Goal: Task Accomplishment & Management: Manage account settings

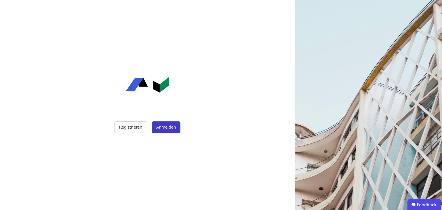
click at [175, 128] on button "Anmelden" at bounding box center [166, 127] width 29 height 12
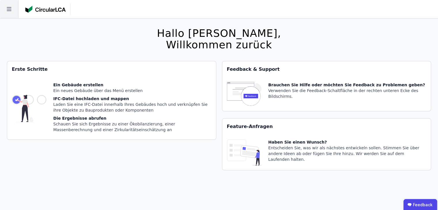
click at [12, 9] on icon at bounding box center [9, 9] width 18 height 18
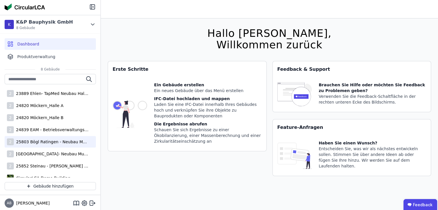
click at [45, 146] on div "2 25803 Bögl Ratingen - Neubau Multi-User Center" at bounding box center [50, 142] width 91 height 12
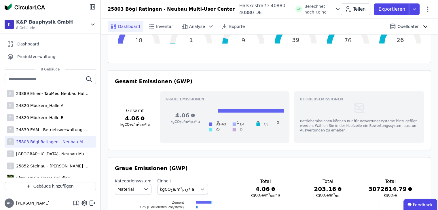
scroll to position [201, 0]
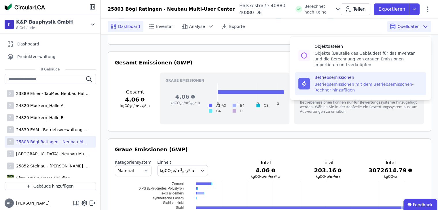
click at [361, 84] on div "Betriebsemissionen mit dem Betriebsemissonen-Rechner hinzufügen" at bounding box center [368, 87] width 108 height 12
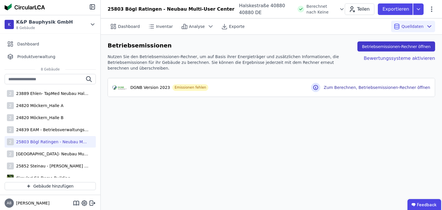
click at [417, 47] on button "Betriebsemissionen-Rechner öffnen" at bounding box center [396, 46] width 78 height 10
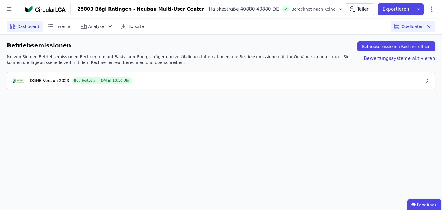
click at [28, 30] on div "Dashboard" at bounding box center [25, 27] width 36 height 12
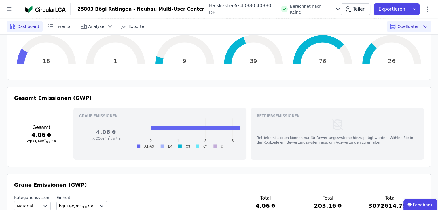
scroll to position [201, 0]
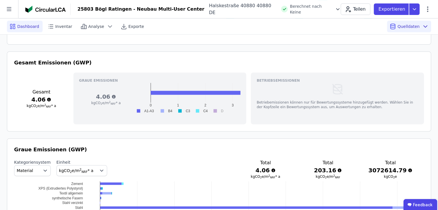
click at [290, 6] on span "Berechnet nach Keine" at bounding box center [311, 9] width 43 height 12
click at [335, 7] on icon at bounding box center [338, 9] width 6 height 6
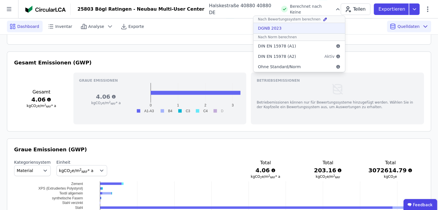
click at [258, 28] on div "DGNB 2023" at bounding box center [270, 28] width 24 height 6
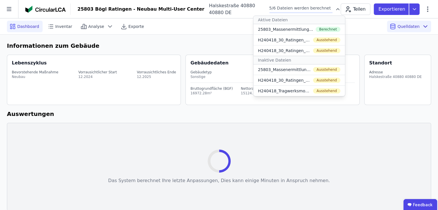
click at [188, 119] on div "Informationen zum Gebäude Lebenszyklus Bevorstehende Maßnahme Neubau Vorrausich…" at bounding box center [219, 126] width 438 height 183
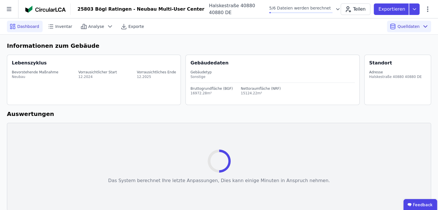
click at [287, 138] on div "Das System berechnet Ihre letzte Anpassungen, Dies kann einige Minuten in Anspr…" at bounding box center [219, 167] width 222 height 74
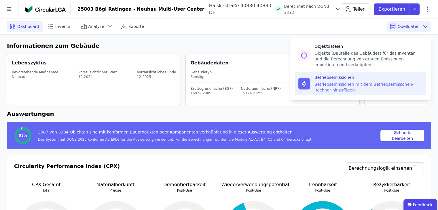
click at [338, 90] on div "Betriebsemissionen mit dem Betriebsemissonen-Rechner hinzufügen" at bounding box center [368, 87] width 108 height 12
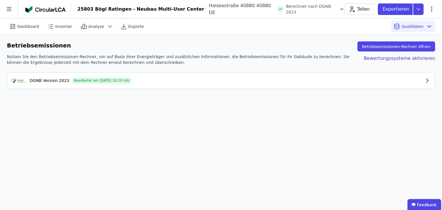
click at [120, 83] on div "Bearbeitet am [DATE] 10:10 Uhr" at bounding box center [102, 80] width 60 height 7
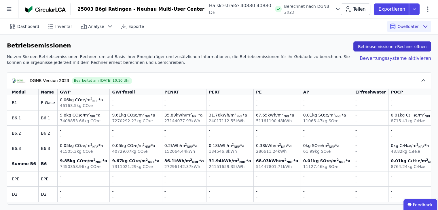
click at [403, 49] on button "Betriebsemissionen-Rechner öffnen" at bounding box center [392, 46] width 78 height 10
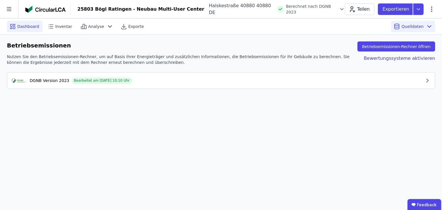
click at [20, 28] on span "Dashboard" at bounding box center [28, 27] width 22 height 6
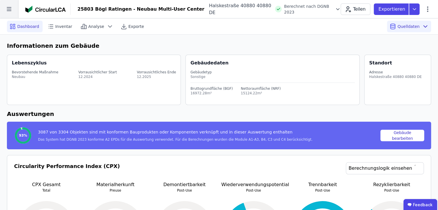
click at [12, 10] on icon at bounding box center [9, 9] width 18 height 18
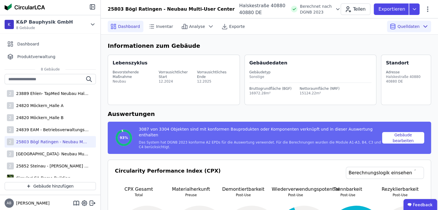
click at [162, 102] on div "Lebenszyklus Bevorstehende Maßnahme Neubau Vorrausichtlicher Start 12.2024 Vorr…" at bounding box center [174, 80] width 132 height 50
click at [69, 137] on div "2 25803 Bögl Ratingen - Neubau Multi-User Center" at bounding box center [50, 142] width 91 height 12
click at [235, 50] on h6 "Informationen zum Gebäude" at bounding box center [269, 45] width 323 height 9
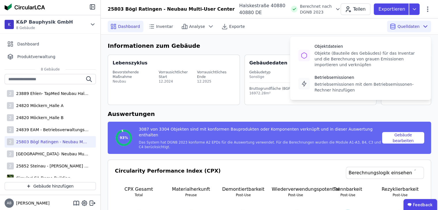
click at [405, 27] on span "Quelldaten" at bounding box center [408, 27] width 22 height 6
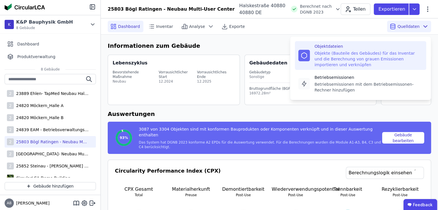
click at [376, 57] on div "Objekte (Bauteile des Gebäudes) für das Inventar und die Berechnung von grauen …" at bounding box center [368, 58] width 108 height 17
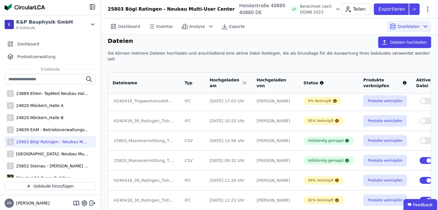
scroll to position [6, 0]
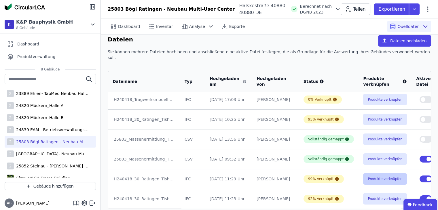
click at [364, 173] on button "Produkte verknüpfen" at bounding box center [385, 179] width 44 height 12
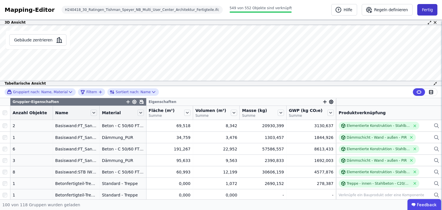
click at [433, 15] on button "Fertig" at bounding box center [427, 10] width 20 height 12
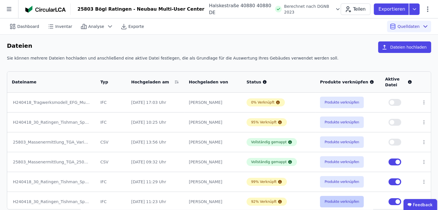
click at [324, 201] on button "Produkte verknüpfen" at bounding box center [342, 202] width 44 height 12
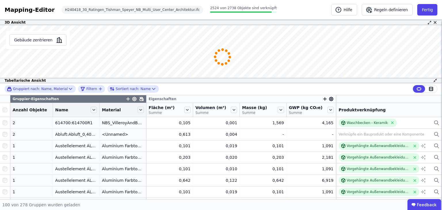
click at [169, 91] on div "3D Ansicht Gebäude zentrieren Es sind keine Objektdaten verfügbar Dieses Objekt…" at bounding box center [221, 110] width 442 height 180
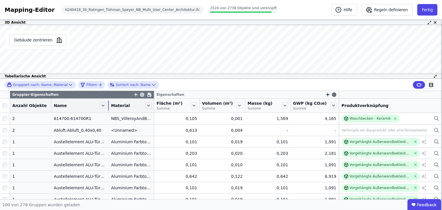
drag, startPoint x: 93, startPoint y: 106, endPoint x: 109, endPoint y: 110, distance: 16.3
click at [109, 110] on tr "Anzahl Objekte Name Material Fläche (m²) Summe Volumen (m³) Summe Masse (kg) Su…" at bounding box center [221, 106] width 442 height 14
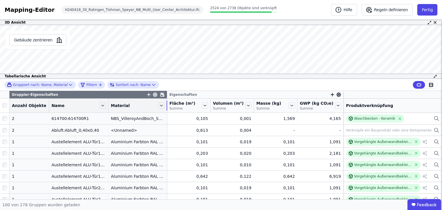
drag, startPoint x: 152, startPoint y: 102, endPoint x: 167, endPoint y: 104, distance: 15.4
click at [167, 104] on tr "Anzahl Objekte Name Material Fläche (m²) Summe Volumen (m³) Summe Masse (kg) Su…" at bounding box center [221, 106] width 442 height 14
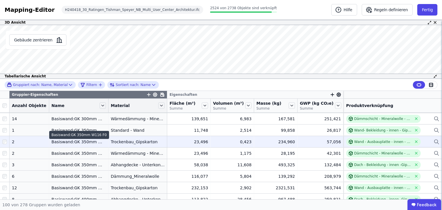
scroll to position [403, 0]
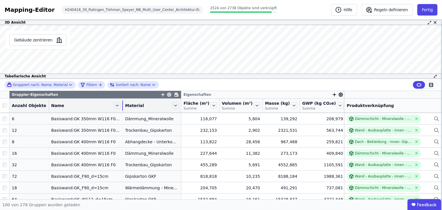
drag, startPoint x: 102, startPoint y: 108, endPoint x: 119, endPoint y: 108, distance: 16.4
click at [119, 108] on tr "Anzahl Objekte Name Material Fläche (m²) Summe Volumen (m³) Summe Masse (kg) Su…" at bounding box center [222, 106] width 444 height 14
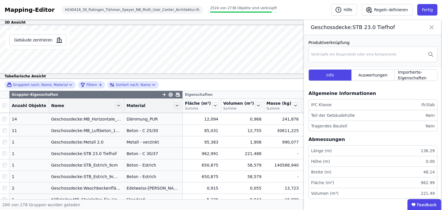
scroll to position [1928, 0]
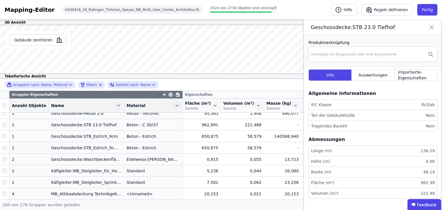
click at [429, 26] on icon at bounding box center [431, 27] width 7 height 8
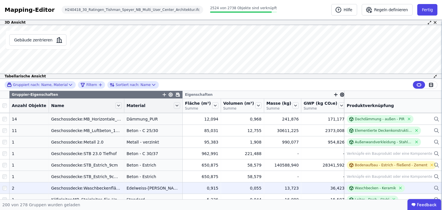
scroll to position [1871, 0]
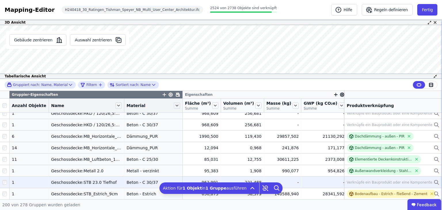
click at [363, 181] on div "Verknüpfe ein Bauprodukt oder eine Komponente" at bounding box center [389, 182] width 85 height 5
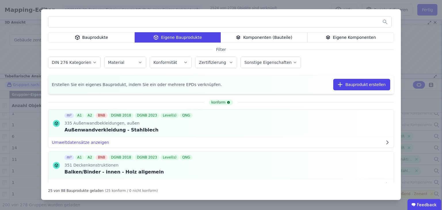
click at [110, 39] on div "Bauprodukte" at bounding box center [91, 37] width 87 height 10
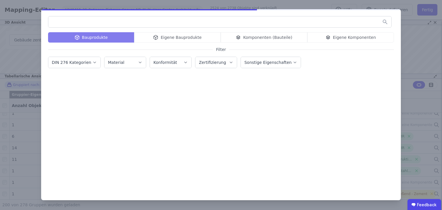
click at [115, 24] on input "text" at bounding box center [219, 22] width 343 height 10
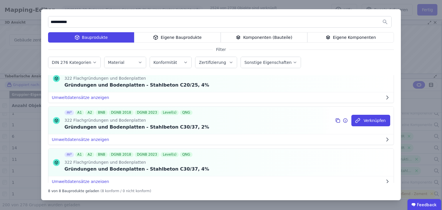
scroll to position [244, 0]
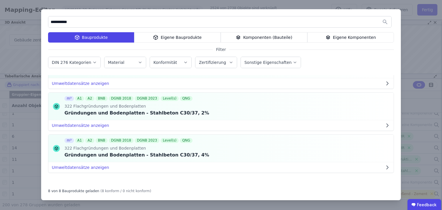
type input "**********"
click at [170, 36] on div "Eigene Bauprodukte" at bounding box center [177, 37] width 87 height 10
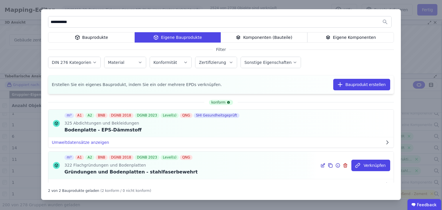
scroll to position [18, 0]
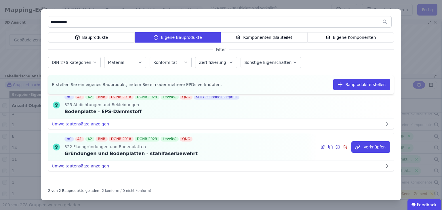
click at [95, 163] on button "Umweltdatensätze anzeigen" at bounding box center [220, 166] width 345 height 10
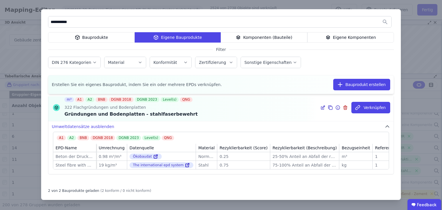
scroll to position [63, 0]
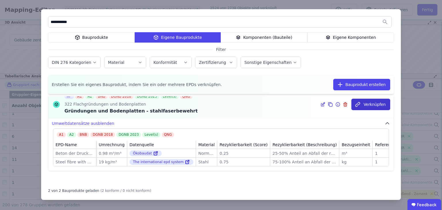
click at [365, 104] on button "Verknüpfen" at bounding box center [370, 105] width 39 height 12
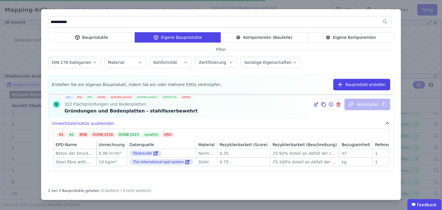
scroll to position [1065, 0]
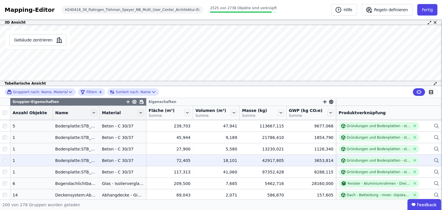
scroll to position [1072, 0]
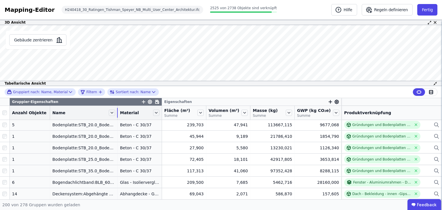
drag, startPoint x: 93, startPoint y: 114, endPoint x: 117, endPoint y: 114, distance: 24.2
click at [117, 114] on tr "Anzahl Objekte Name Material Fläche (m²) Summe Volumen (m³) Summe Masse (kg) Su…" at bounding box center [221, 113] width 442 height 14
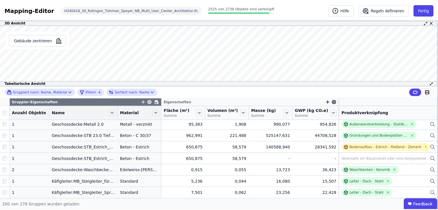
scroll to position [1935, 0]
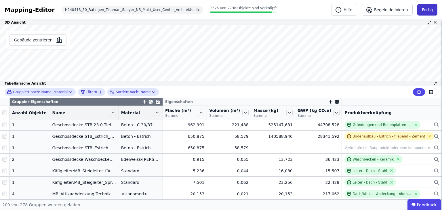
click at [425, 12] on button "Fertig" at bounding box center [427, 10] width 20 height 12
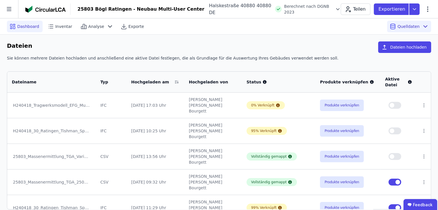
click at [29, 30] on div "Dashboard" at bounding box center [25, 27] width 36 height 12
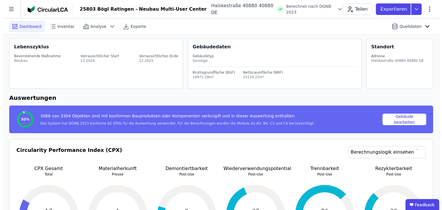
scroll to position [29, 0]
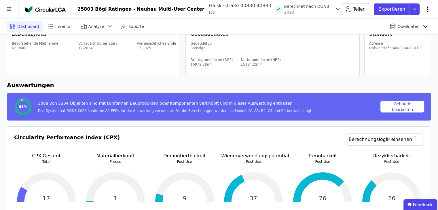
click at [427, 8] on icon at bounding box center [427, 8] width 1 height 5
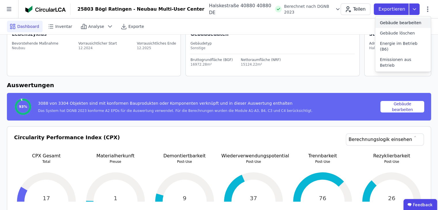
click at [408, 21] on span "Gebäude bearbeiten" at bounding box center [400, 23] width 41 height 6
select select "**********"
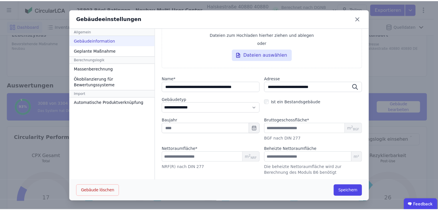
scroll to position [0, 0]
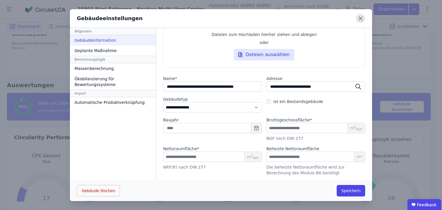
click at [359, 20] on icon at bounding box center [360, 18] width 9 height 9
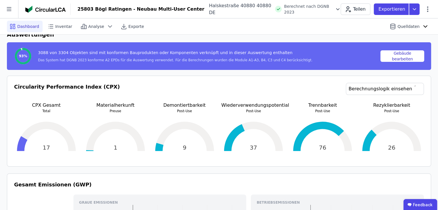
scroll to position [83, 0]
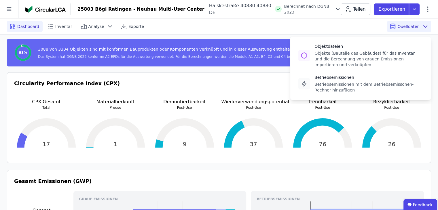
click at [423, 28] on icon at bounding box center [425, 26] width 7 height 7
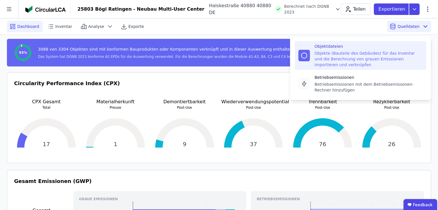
click at [355, 54] on div "Objekte (Bauteile des Gebäudes) für das Inventar und die Berechnung von grauen …" at bounding box center [368, 58] width 108 height 17
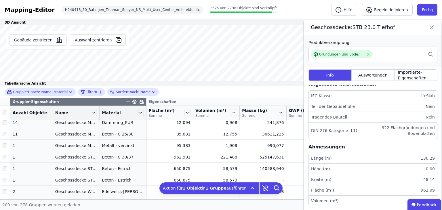
scroll to position [13, 0]
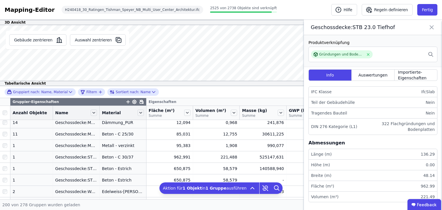
click at [429, 29] on icon at bounding box center [431, 27] width 7 height 8
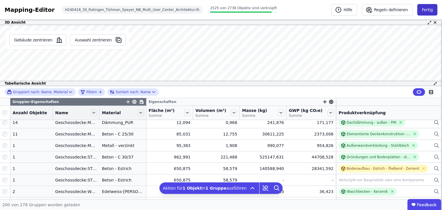
click at [429, 4] on button "Fertig" at bounding box center [427, 10] width 20 height 12
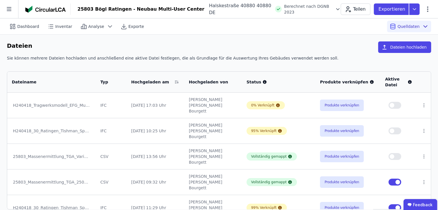
click at [432, 8] on div "25803 Bögl Ratingen - Neubau Multi-User Center Halskestraße 40880 40880 DE Bere…" at bounding box center [254, 9] width 367 height 14
click at [431, 9] on div "25803 Bögl Ratingen - Neubau Multi-User Center Halskestraße 40880 40880 DE Bere…" at bounding box center [254, 9] width 367 height 14
click at [429, 10] on icon at bounding box center [427, 9] width 7 height 7
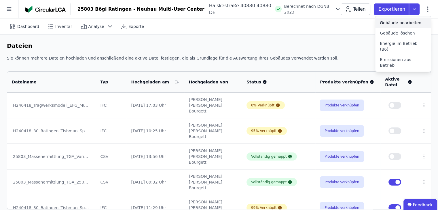
click at [413, 27] on div "Gebäude bearbeiten" at bounding box center [403, 23] width 56 height 10
select select "**********"
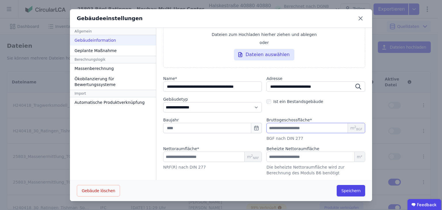
drag, startPoint x: 284, startPoint y: 129, endPoint x: 257, endPoint y: 129, distance: 26.8
click at [257, 129] on div "Baujahr Bruttogeschossfläche * ******** m 2 BGF BGF nach DIN 277" at bounding box center [264, 129] width 202 height 24
type input "********"
click at [280, 157] on input "*******" at bounding box center [316, 157] width 99 height 10
click at [189, 156] on input "********" at bounding box center [212, 157] width 99 height 10
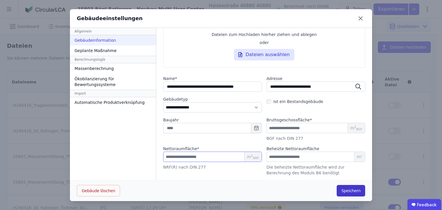
type input "********"
click at [347, 191] on button "Speichern" at bounding box center [351, 191] width 28 height 12
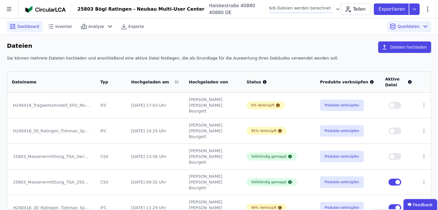
click at [24, 29] on div "Dashboard" at bounding box center [25, 27] width 36 height 12
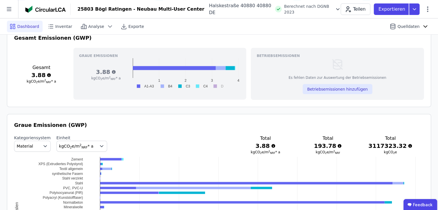
scroll to position [230, 0]
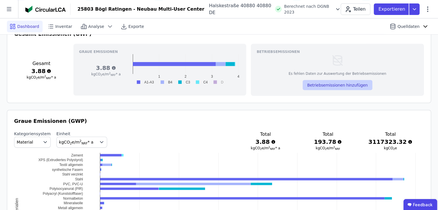
click at [330, 82] on button "Betriebsemissionen hinzufügen" at bounding box center [338, 85] width 70 height 10
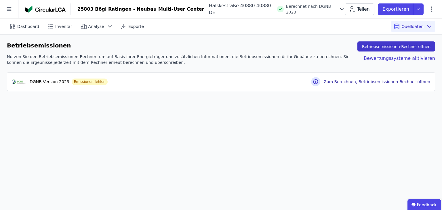
click at [417, 46] on button "Betriebsemissionen-Rechner öffnen" at bounding box center [396, 46] width 78 height 10
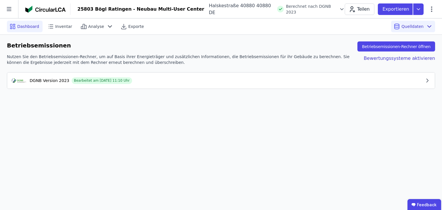
click at [32, 24] on span "Dashboard" at bounding box center [28, 27] width 22 height 6
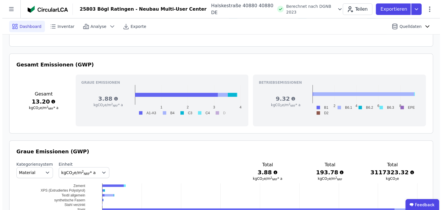
scroll to position [201, 0]
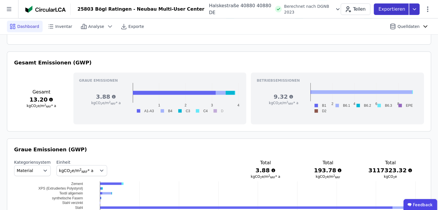
click at [410, 10] on icon at bounding box center [414, 9] width 10 height 12
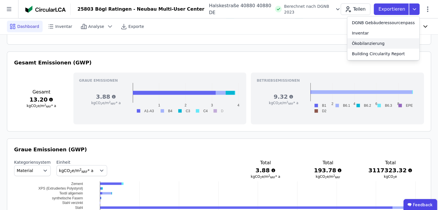
click at [376, 42] on div "Ökobilanzierung" at bounding box center [368, 44] width 33 height 6
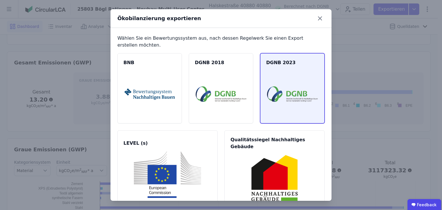
click at [288, 77] on img at bounding box center [292, 94] width 51 height 47
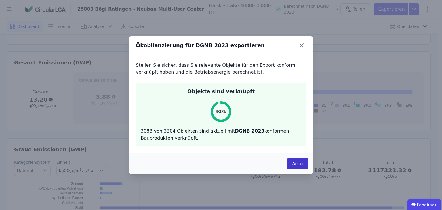
click at [296, 160] on button "Weiter" at bounding box center [298, 164] width 22 height 12
select select "*"
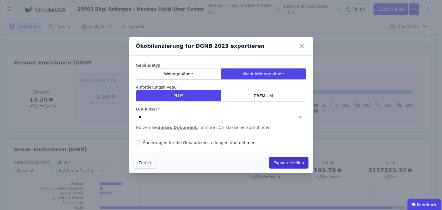
click at [296, 161] on button "Export erstellen" at bounding box center [289, 163] width 40 height 12
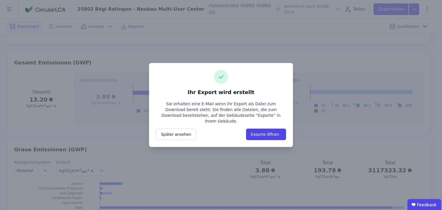
scroll to position [0, 0]
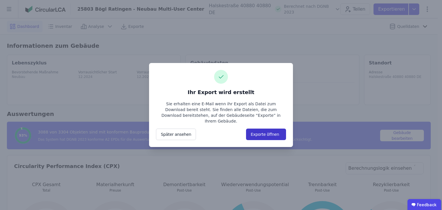
click at [271, 132] on button "Exporte öffnen" at bounding box center [266, 135] width 40 height 12
